Goal: Task Accomplishment & Management: Use online tool/utility

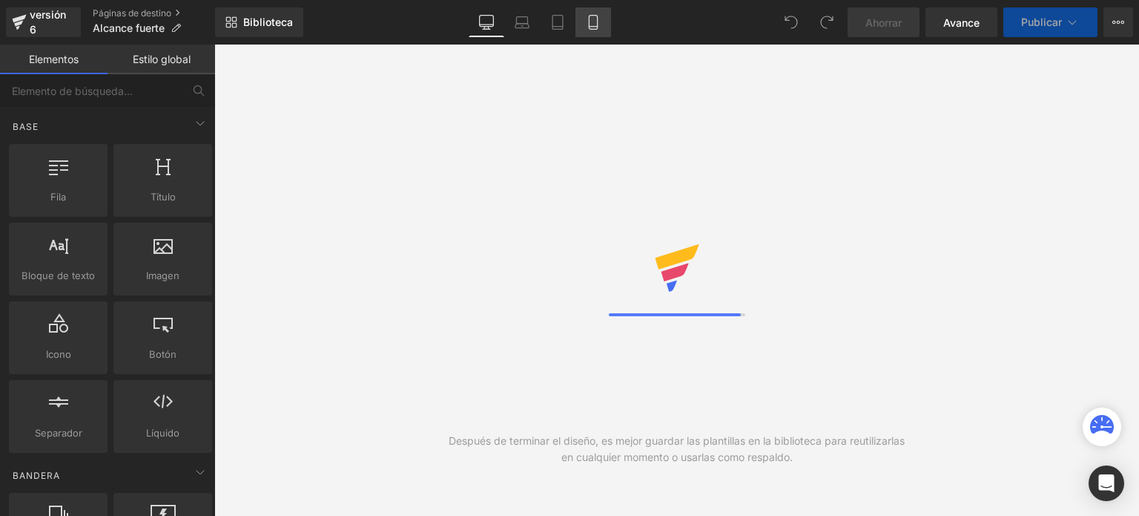
click at [593, 23] on icon at bounding box center [593, 22] width 15 height 15
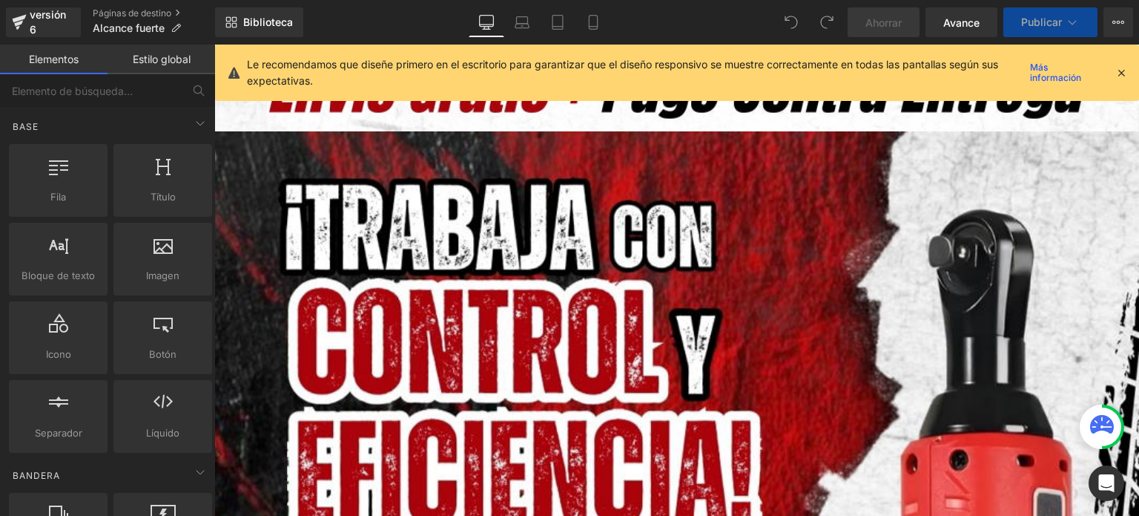
click at [1124, 76] on icon at bounding box center [1121, 72] width 13 height 13
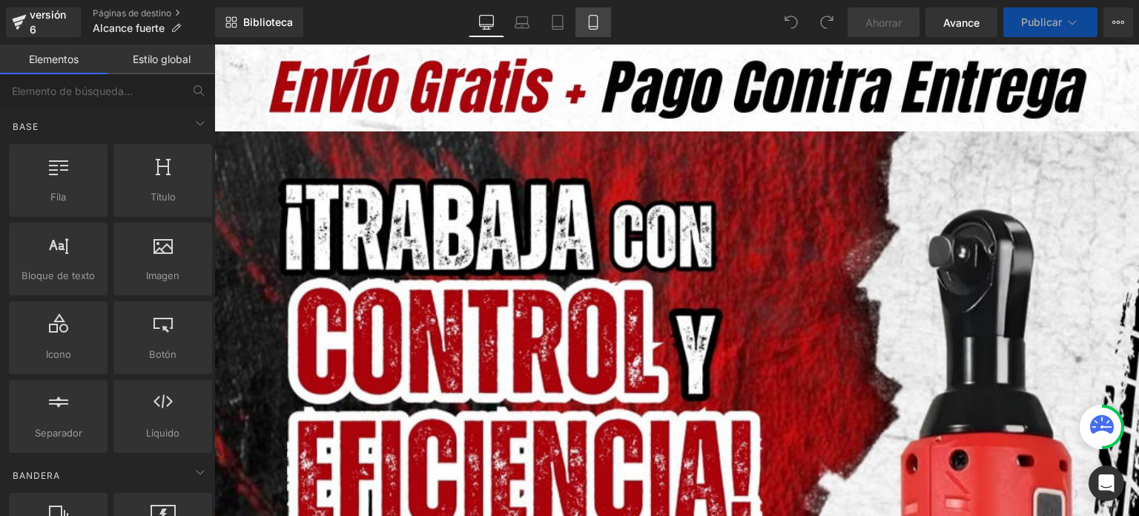
click at [596, 20] on icon at bounding box center [593, 23] width 8 height 14
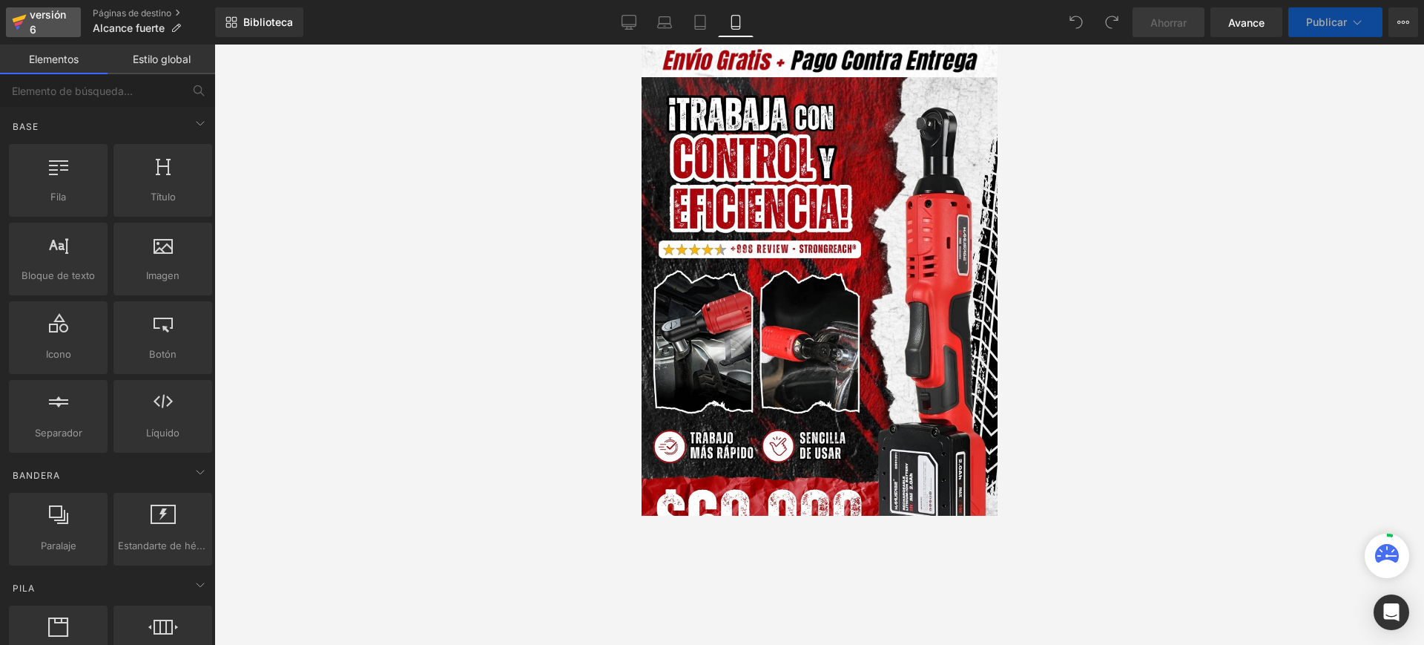
click at [19, 25] on icon at bounding box center [19, 22] width 15 height 37
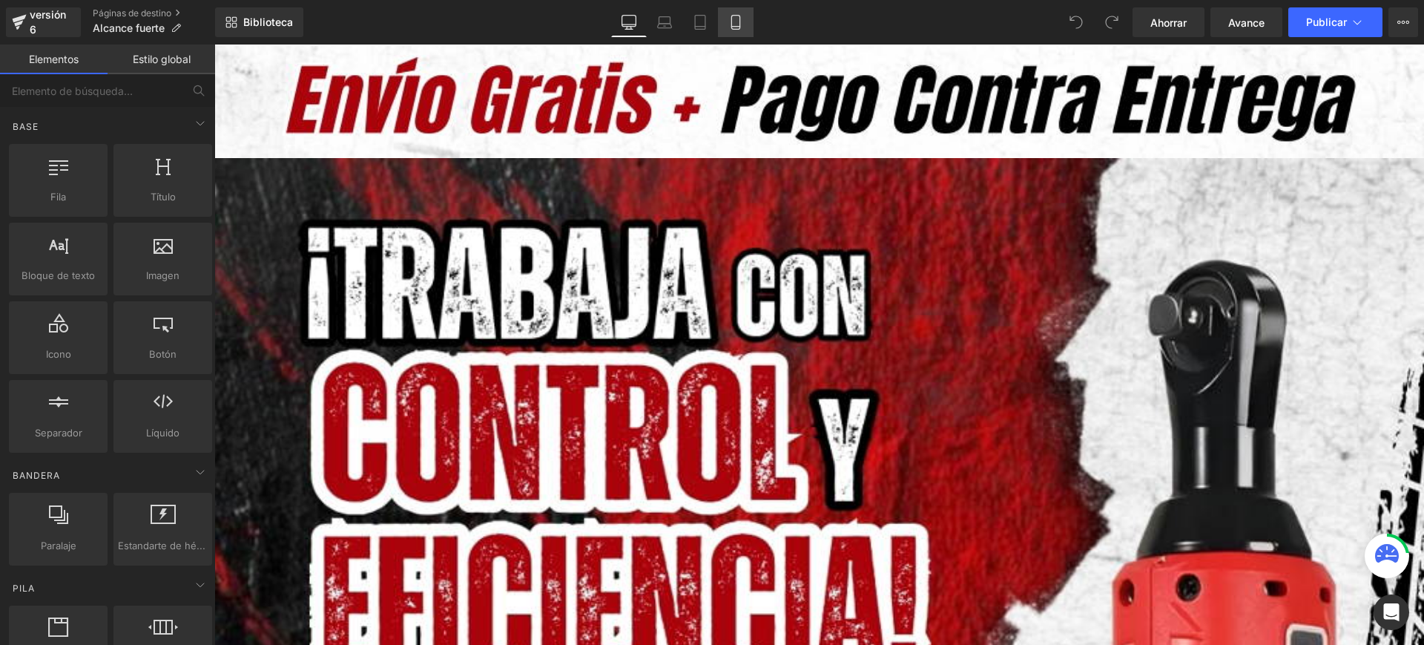
click at [730, 30] on link "Móvil" at bounding box center [736, 22] width 36 height 30
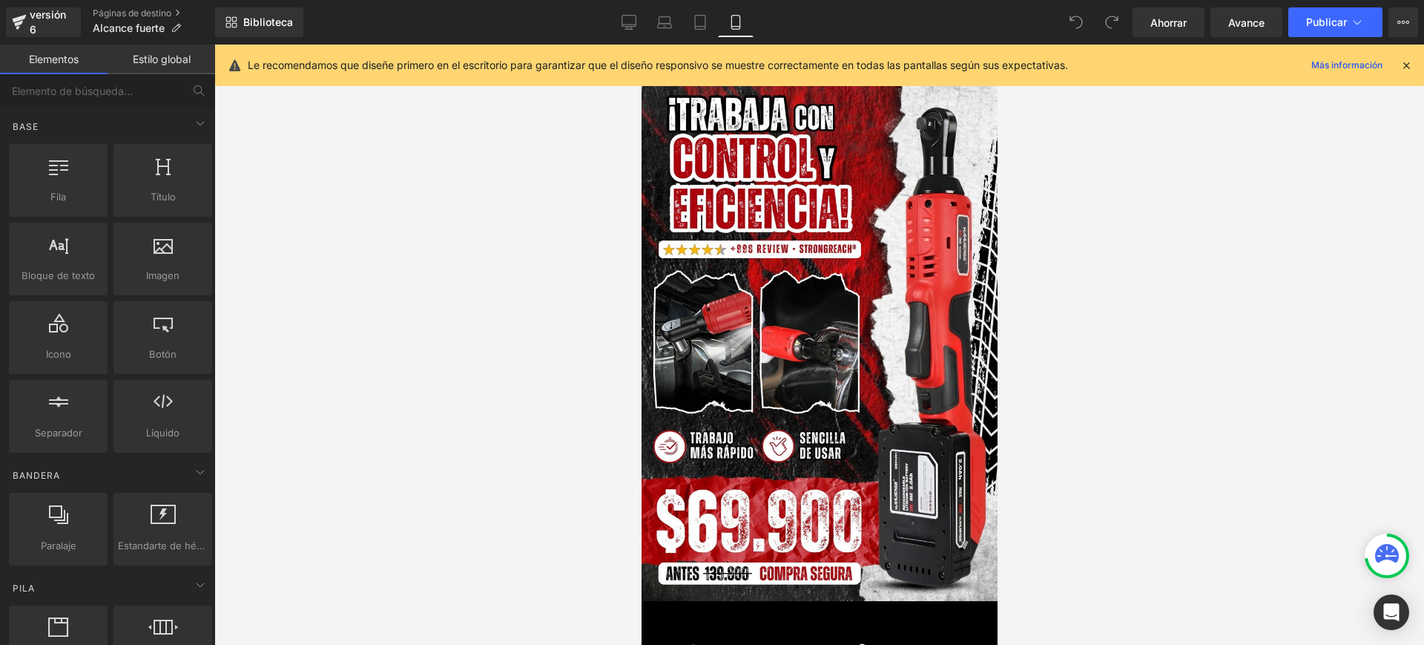
drag, startPoint x: 1423, startPoint y: 185, endPoint x: 1422, endPoint y: 212, distance: 27.5
click at [1422, 212] on div at bounding box center [819, 345] width 1210 height 600
click at [1404, 57] on div at bounding box center [1406, 65] width 12 height 16
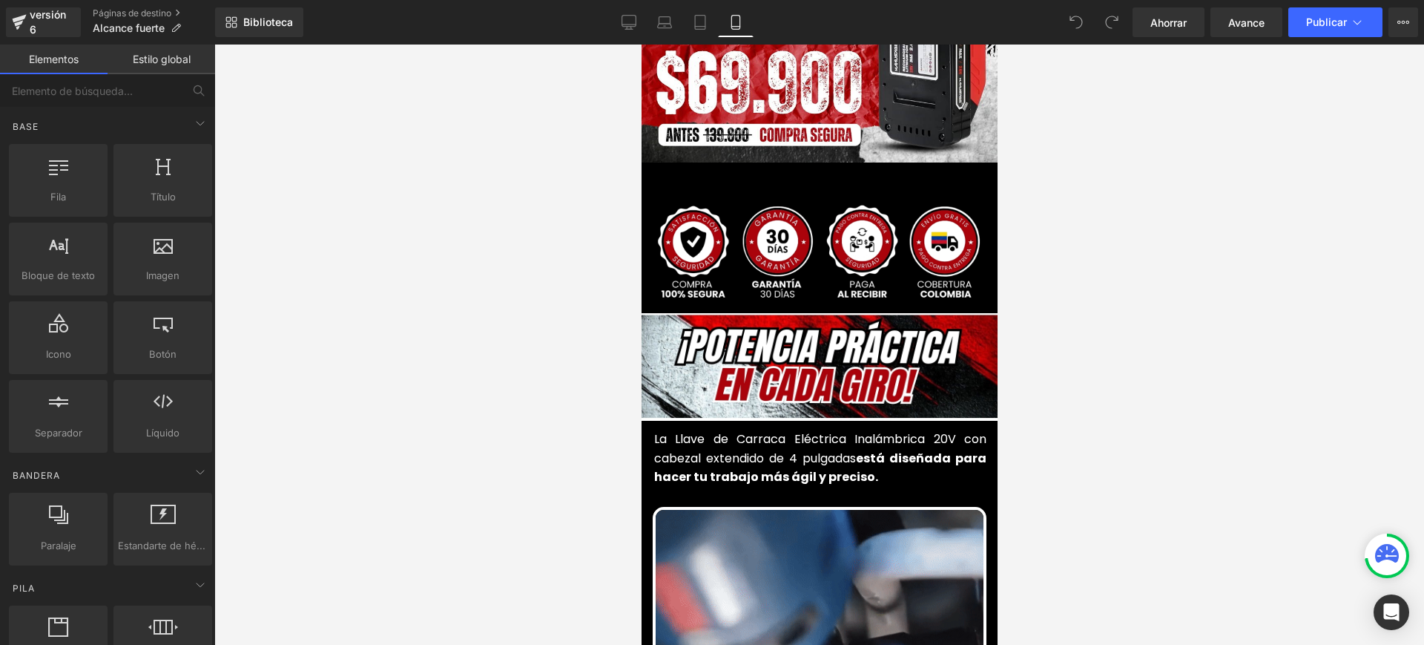
scroll to position [465, 0]
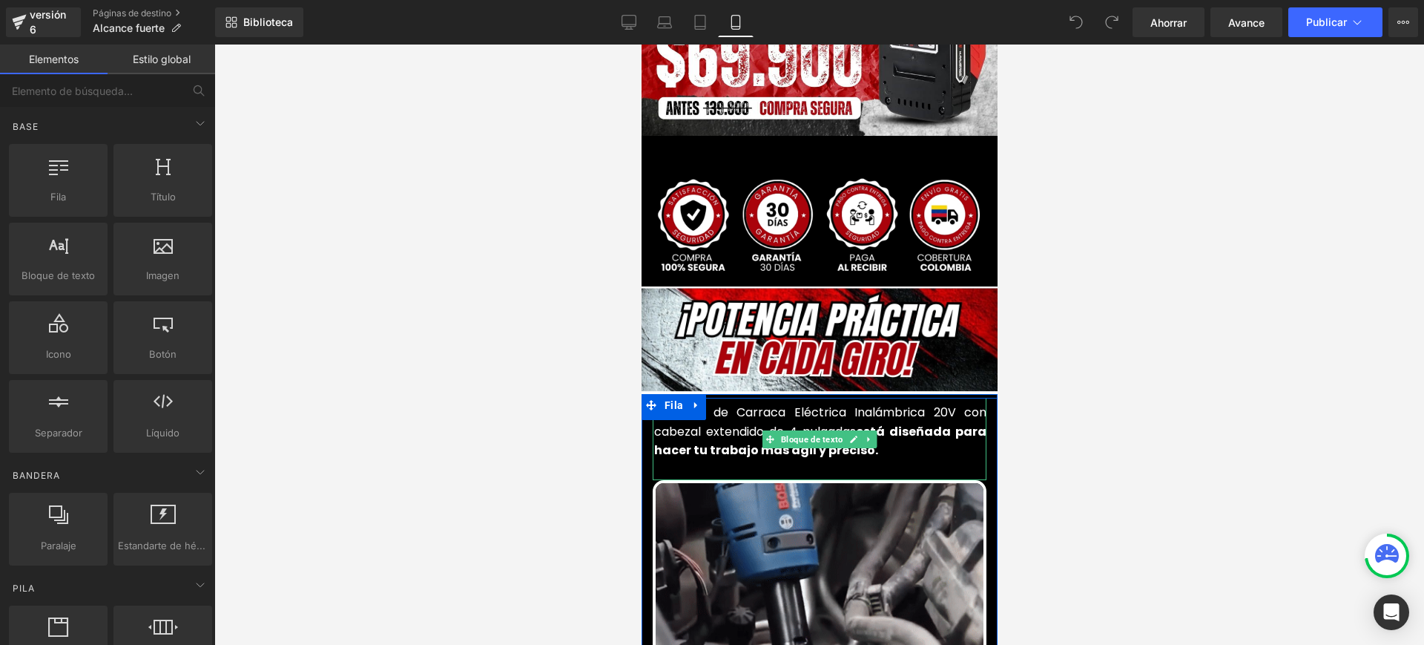
click at [832, 404] on font "La Llave de Carraca Eléctrica Inalámbrica 20V con cabezal extendido de 4 pulgad…" at bounding box center [819, 422] width 332 height 36
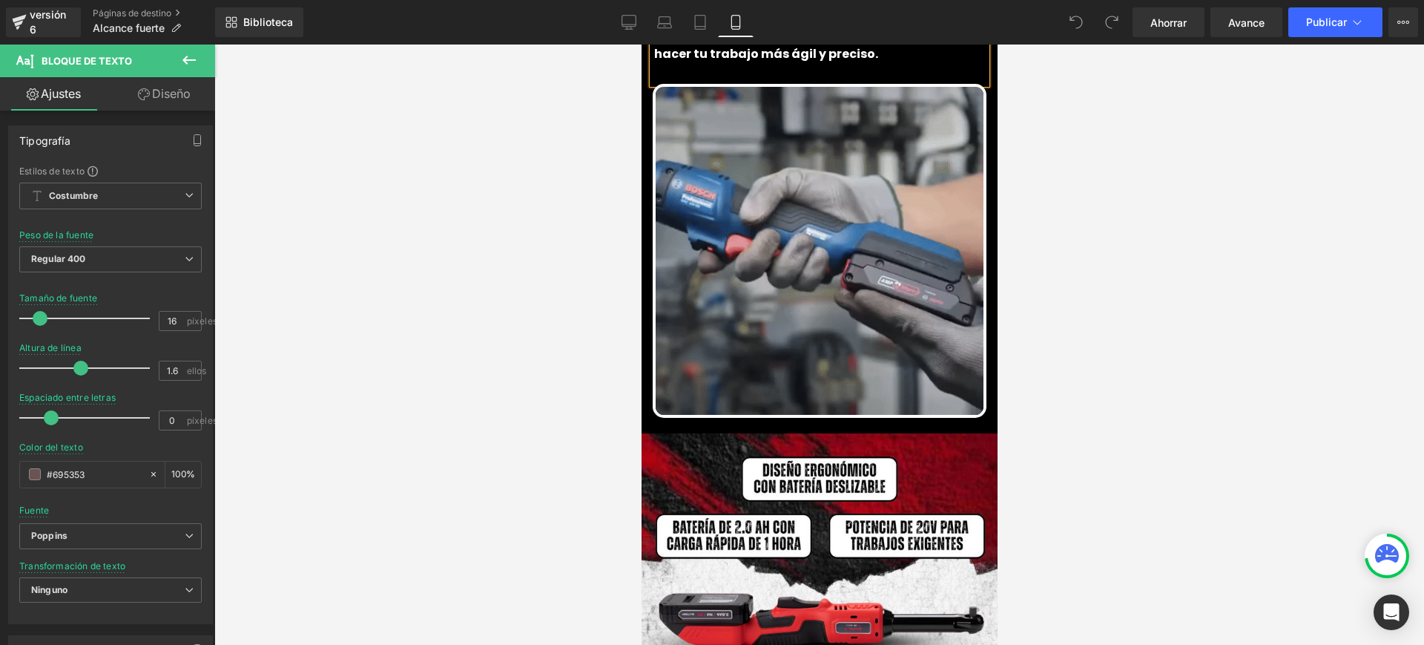
scroll to position [0, 0]
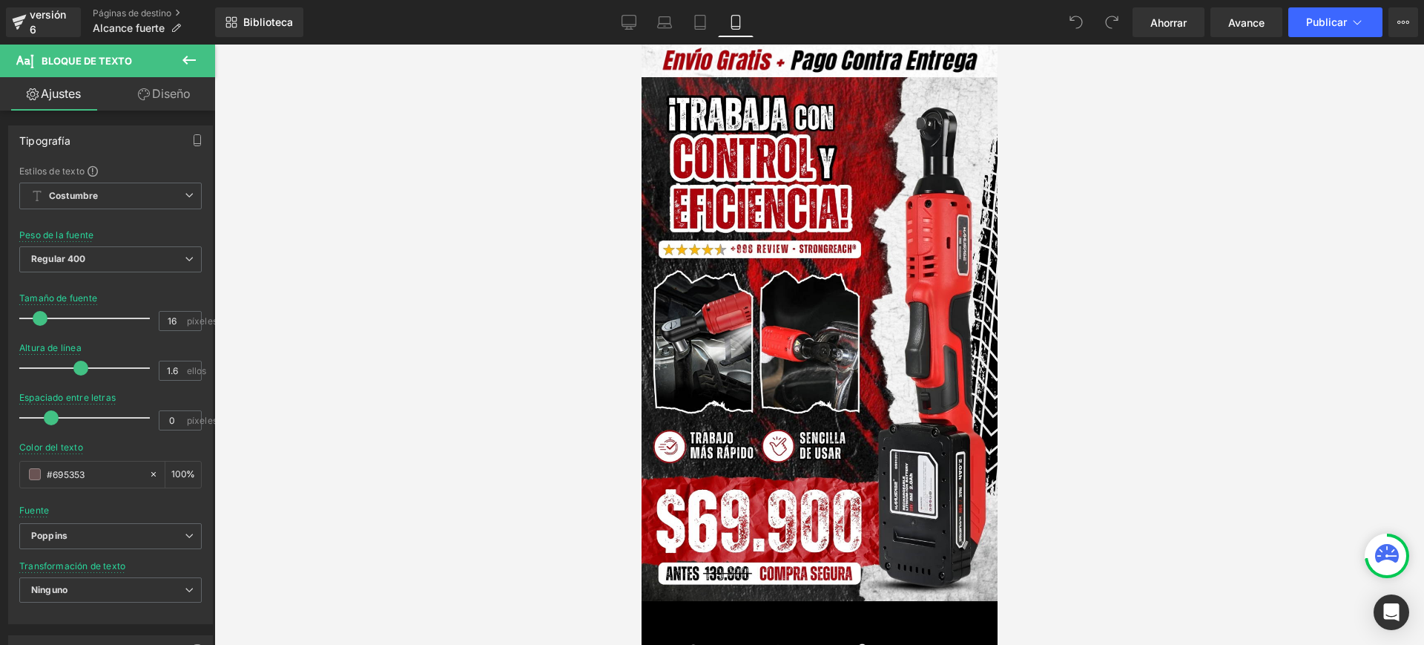
drag, startPoint x: 991, startPoint y: 280, endPoint x: 1655, endPoint y: 73, distance: 695.4
click at [15, 19] on icon at bounding box center [20, 19] width 14 height 8
